Goal: Task Accomplishment & Management: Use online tool/utility

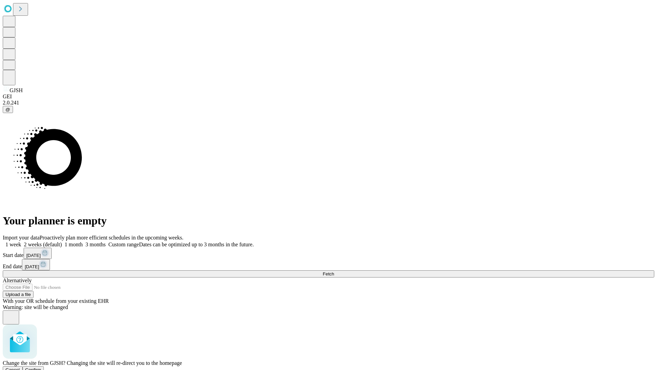
click at [41, 367] on span "Confirm" at bounding box center [33, 369] width 16 height 5
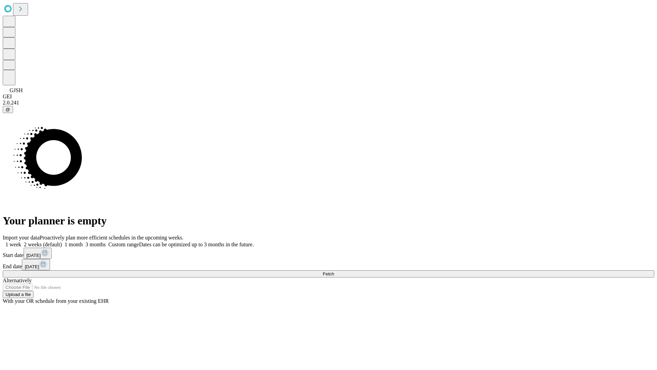
click at [21, 241] on label "1 week" at bounding box center [12, 244] width 18 height 6
click at [334, 271] on span "Fetch" at bounding box center [328, 273] width 11 height 5
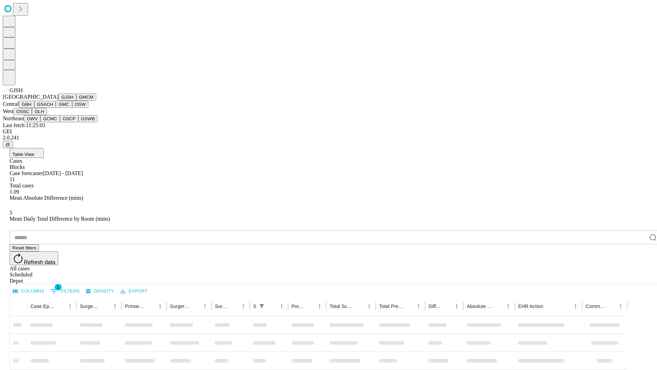
click at [76, 101] on button "GMCM" at bounding box center [86, 96] width 20 height 7
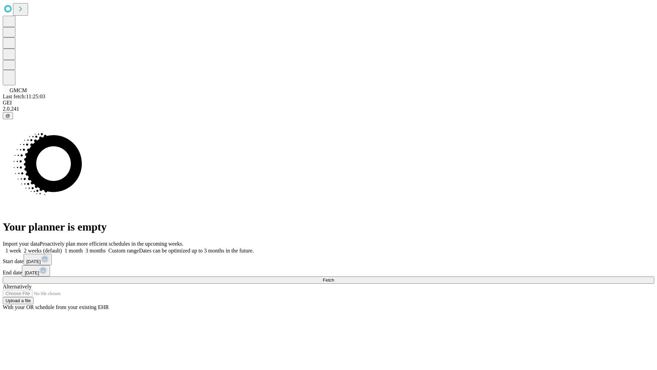
click at [21, 248] on label "1 week" at bounding box center [12, 251] width 18 height 6
click at [334, 277] on span "Fetch" at bounding box center [328, 279] width 11 height 5
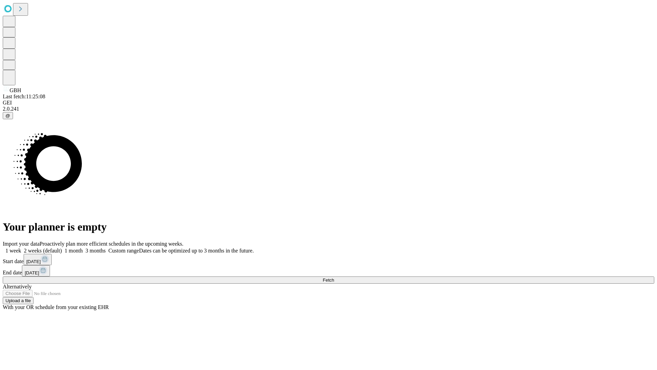
click at [21, 248] on label "1 week" at bounding box center [12, 251] width 18 height 6
click at [334, 277] on span "Fetch" at bounding box center [328, 279] width 11 height 5
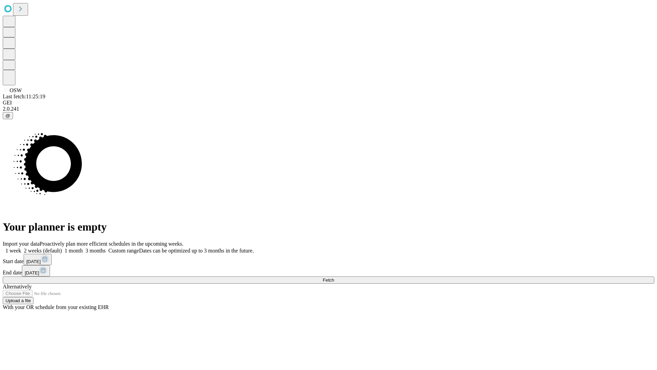
click at [21, 248] on label "1 week" at bounding box center [12, 251] width 18 height 6
click at [334, 277] on span "Fetch" at bounding box center [328, 279] width 11 height 5
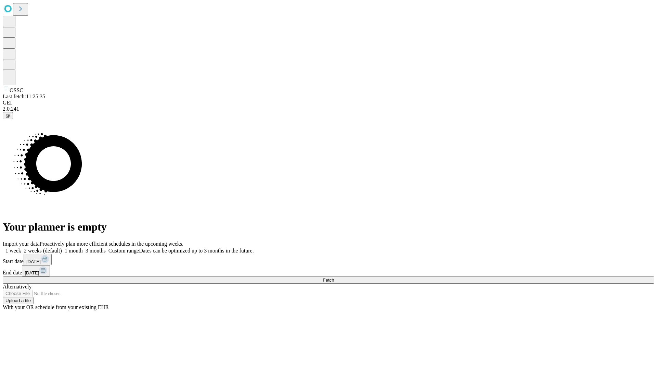
click at [21, 248] on label "1 week" at bounding box center [12, 251] width 18 height 6
click at [334, 277] on span "Fetch" at bounding box center [328, 279] width 11 height 5
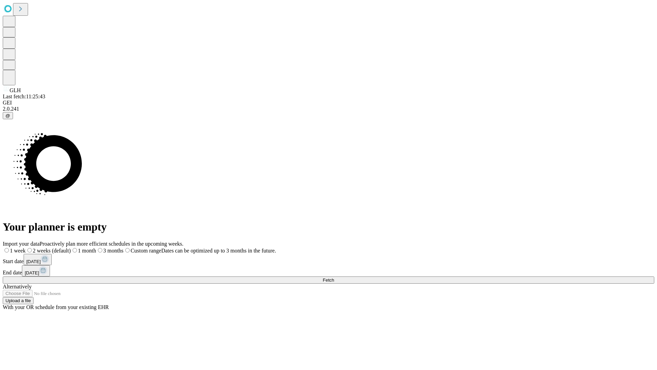
click at [26, 248] on label "1 week" at bounding box center [14, 251] width 23 height 6
click at [334, 277] on span "Fetch" at bounding box center [328, 279] width 11 height 5
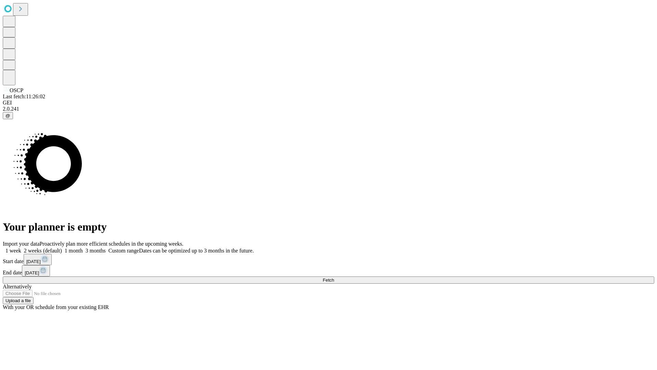
click at [21, 248] on label "1 week" at bounding box center [12, 251] width 18 height 6
click at [334, 277] on span "Fetch" at bounding box center [328, 279] width 11 height 5
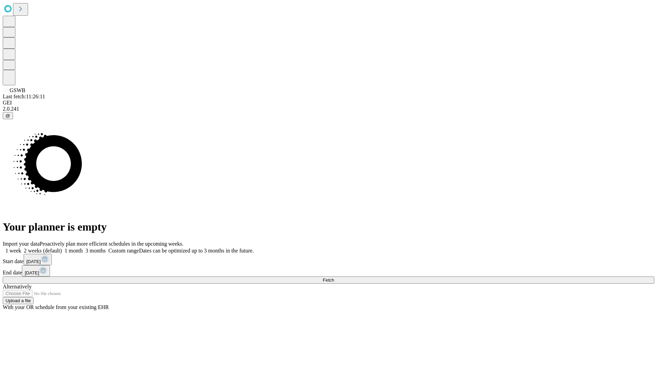
click at [21, 248] on label "1 week" at bounding box center [12, 251] width 18 height 6
click at [334, 277] on span "Fetch" at bounding box center [328, 279] width 11 height 5
